Goal: Information Seeking & Learning: Learn about a topic

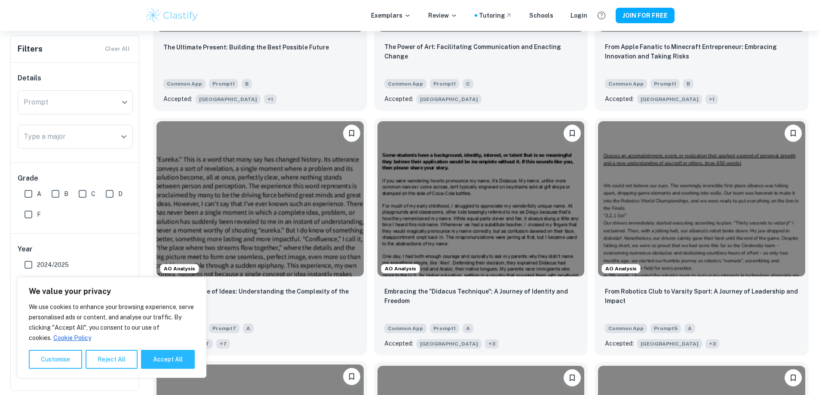
scroll to position [430, 0]
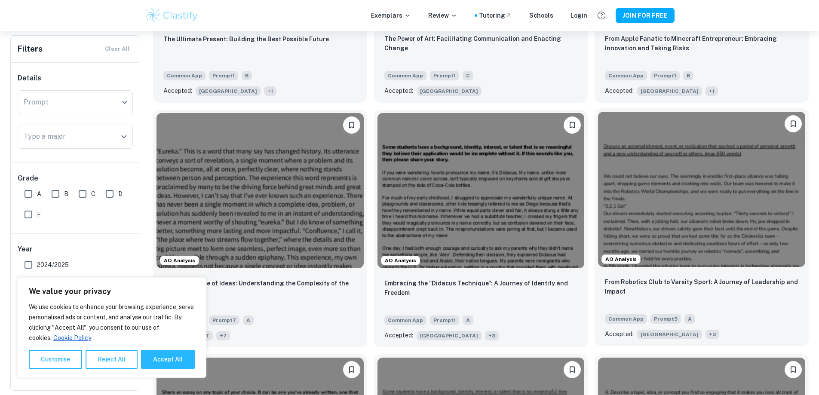
click at [598, 174] on img at bounding box center [701, 189] width 207 height 155
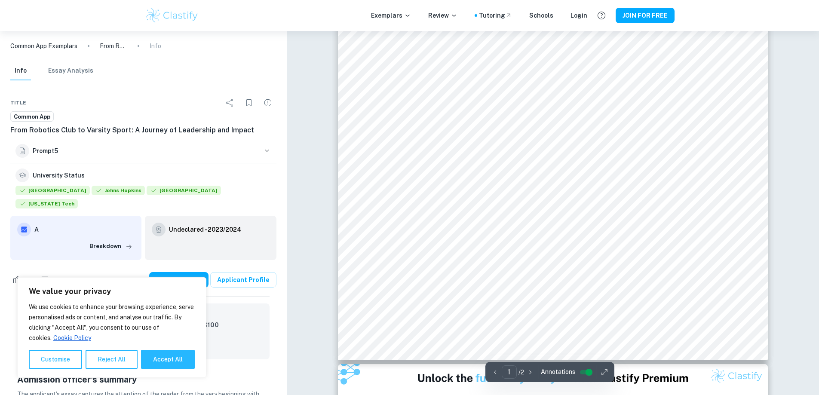
scroll to position [430, 0]
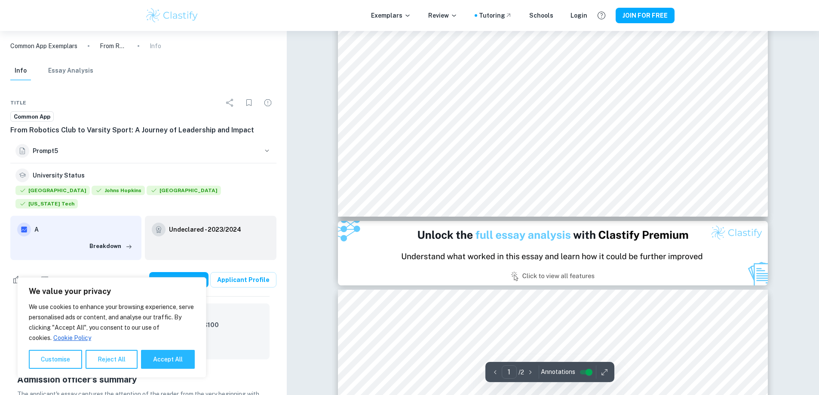
type input "2"
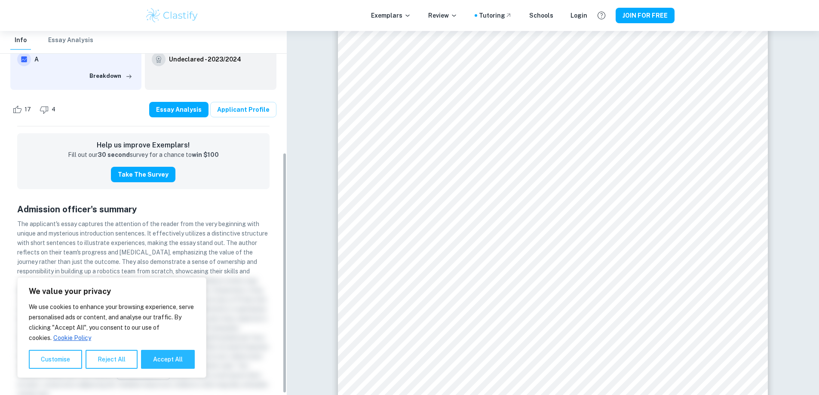
scroll to position [186, 0]
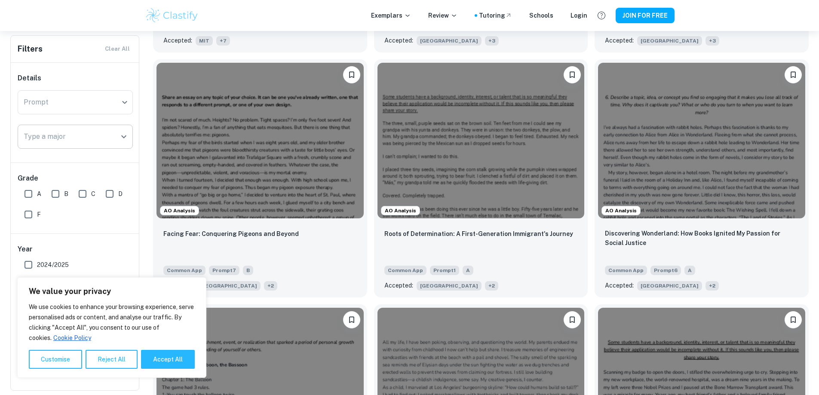
scroll to position [717, 0]
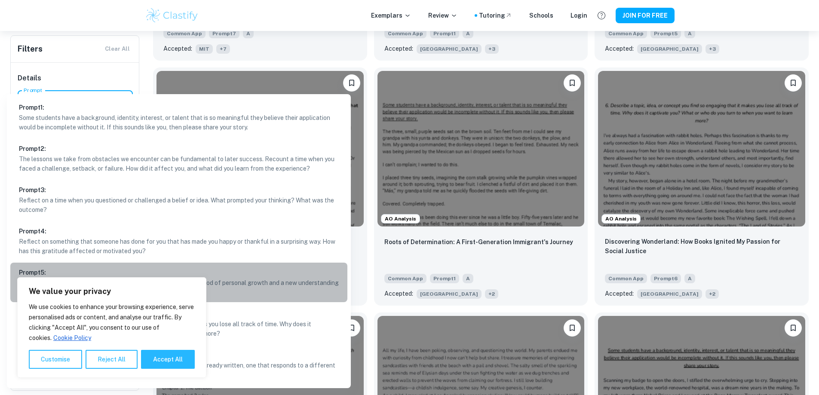
click at [264, 282] on p "Discuss an accomplishment, event, or realization that sparked a period of perso…" at bounding box center [179, 287] width 320 height 19
type input "5"
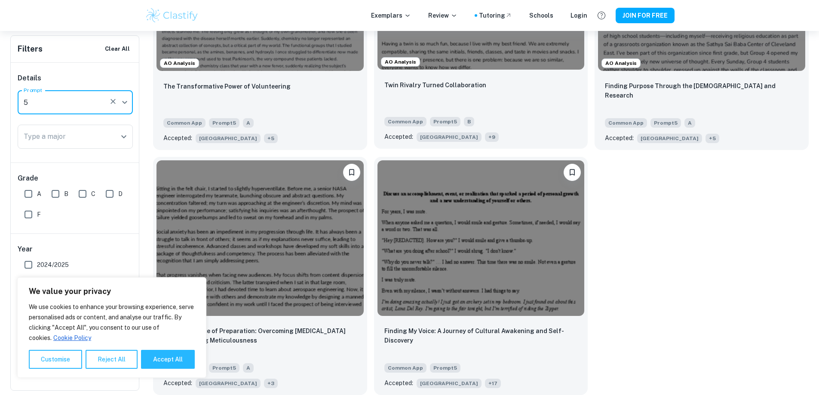
scroll to position [320, 0]
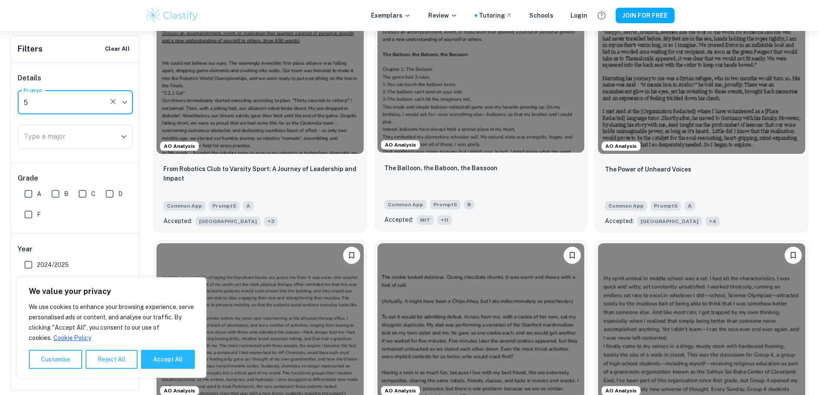
click at [431, 88] on img at bounding box center [480, 74] width 207 height 155
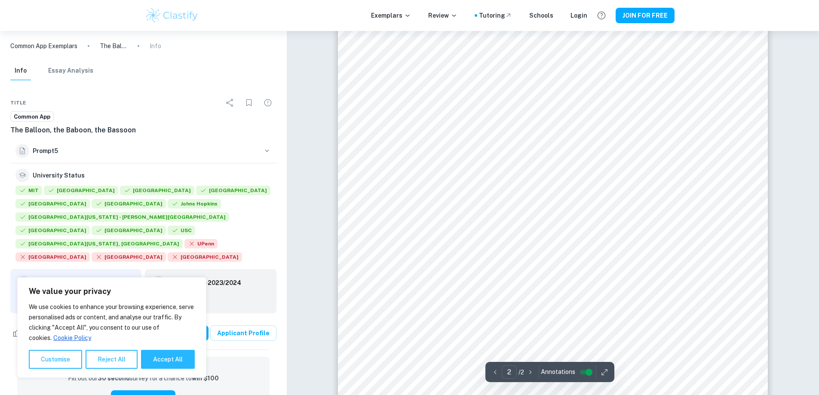
scroll to position [860, 0]
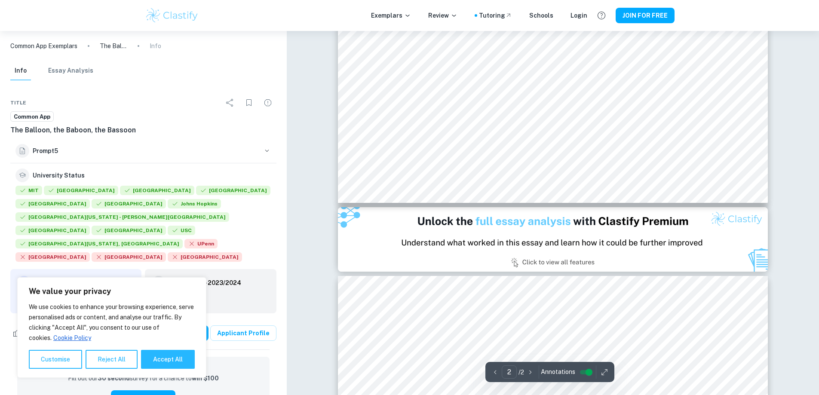
type input "1"
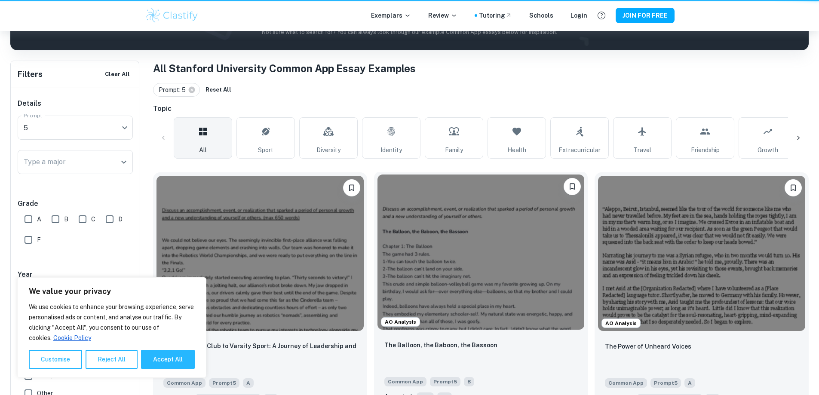
scroll to position [320, 0]
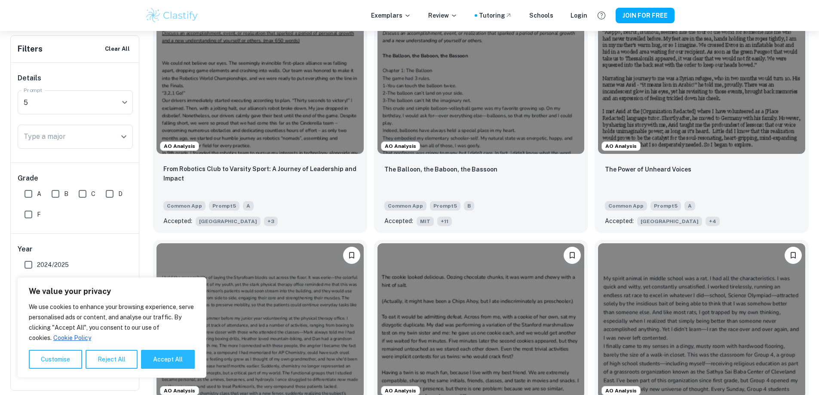
drag, startPoint x: 123, startPoint y: 356, endPoint x: 137, endPoint y: 357, distance: 13.8
click at [124, 356] on button "Reject All" at bounding box center [112, 359] width 52 height 19
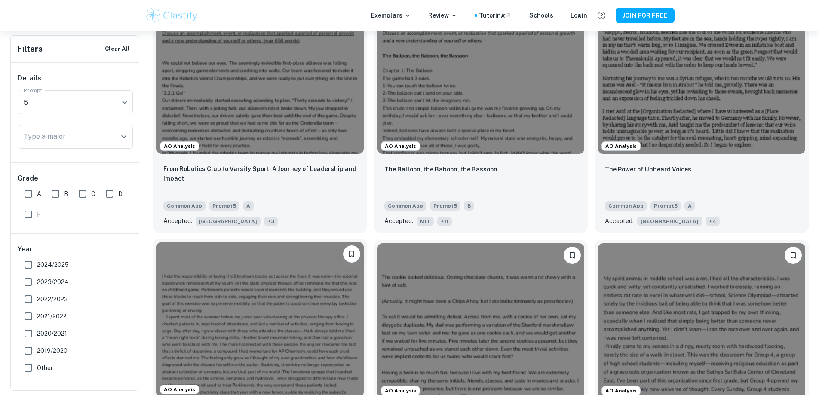
click at [364, 242] on img at bounding box center [259, 319] width 207 height 155
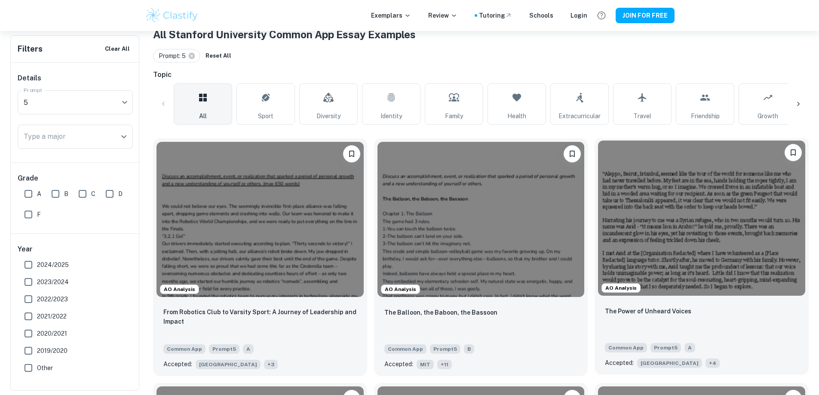
click at [598, 176] on img at bounding box center [701, 218] width 207 height 155
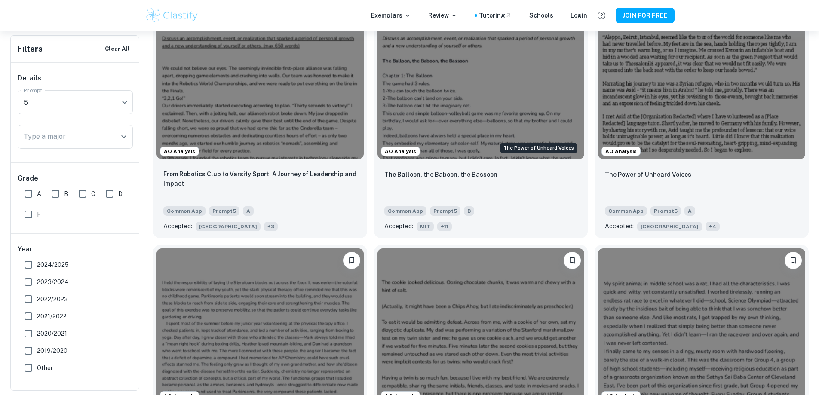
scroll to position [320, 0]
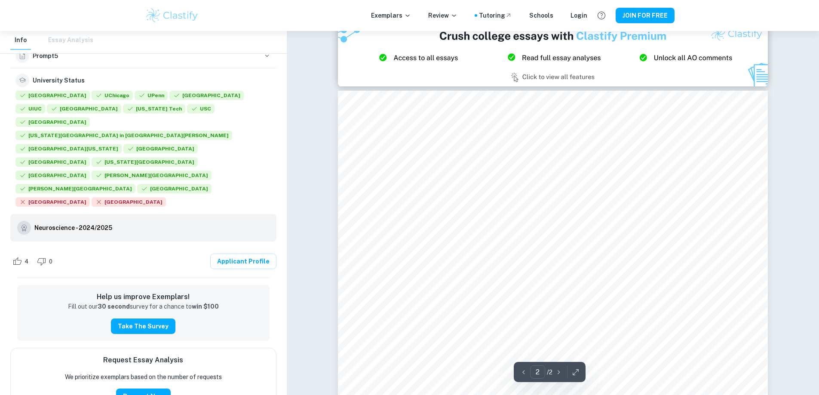
scroll to position [573, 0]
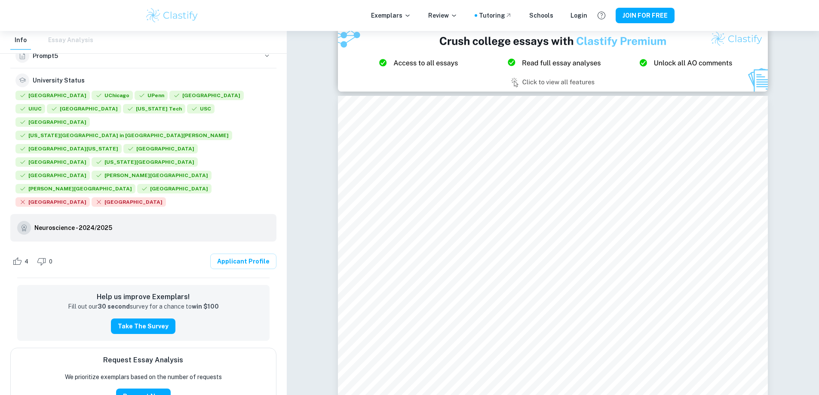
type input "1"
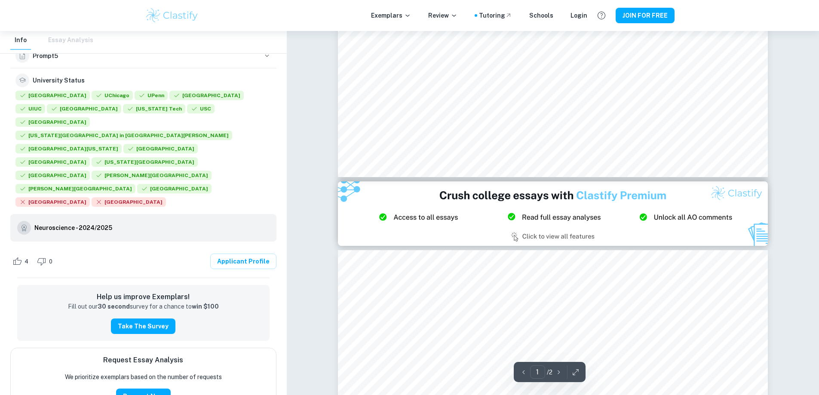
scroll to position [287, 0]
